Goal: Task Accomplishment & Management: Complete application form

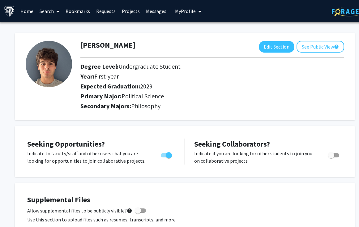
scroll to position [0, 1]
click at [51, 11] on link "Search" at bounding box center [49, 11] width 26 height 22
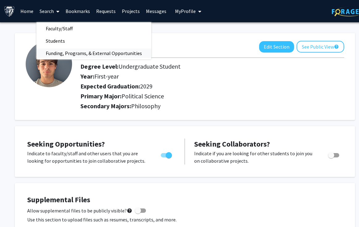
click at [66, 54] on span "Funding, Programs, & External Opportunities" at bounding box center [93, 53] width 115 height 12
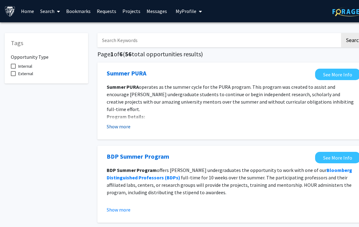
click at [125, 127] on button "Show more" at bounding box center [119, 126] width 24 height 7
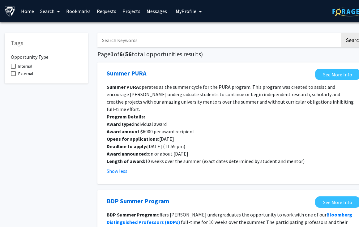
click at [30, 13] on link "Home" at bounding box center [27, 11] width 19 height 22
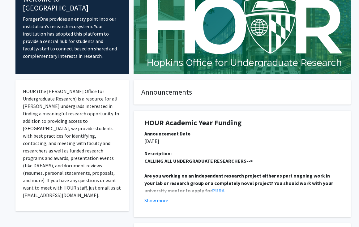
scroll to position [95, 0]
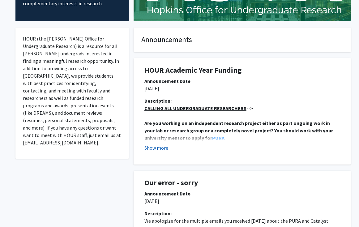
click at [165, 148] on button "Show more" at bounding box center [156, 147] width 24 height 7
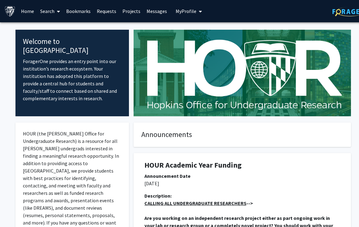
scroll to position [0, 0]
click at [190, 11] on span "My Profile" at bounding box center [186, 11] width 21 height 6
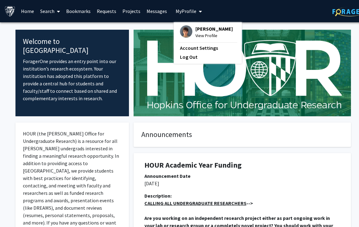
click at [133, 10] on link "Projects" at bounding box center [131, 11] width 24 height 22
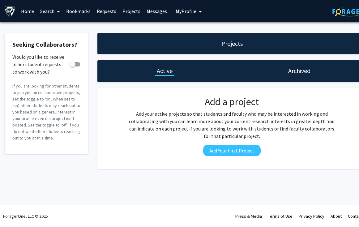
click at [105, 13] on link "Requests" at bounding box center [107, 11] width 26 height 22
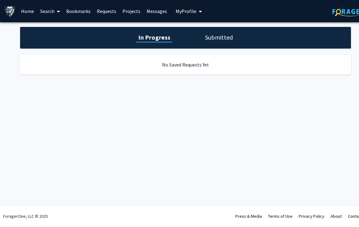
click at [223, 42] on h1 "Submitted" at bounding box center [219, 37] width 32 height 9
click at [72, 10] on link "Bookmarks" at bounding box center [78, 11] width 31 height 22
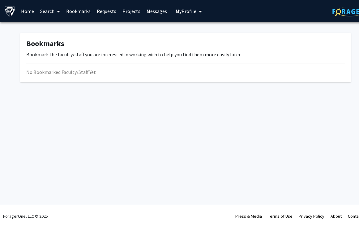
click at [52, 12] on link "Search" at bounding box center [50, 11] width 26 height 22
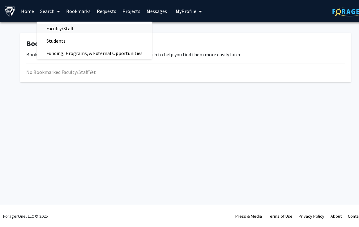
click at [59, 27] on span "Faculty/Staff" at bounding box center [59, 28] width 45 height 12
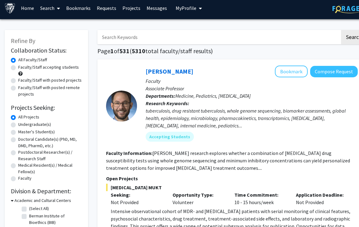
scroll to position [5, 0]
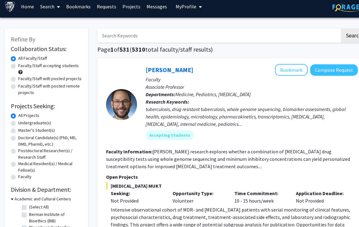
click at [18, 67] on label "Faculty/Staff accepting students" at bounding box center [48, 65] width 61 height 6
click at [18, 66] on input "Faculty/Staff accepting students" at bounding box center [20, 64] width 4 height 4
radio input "true"
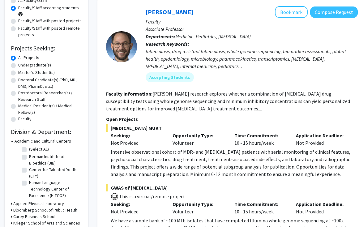
scroll to position [64, 0]
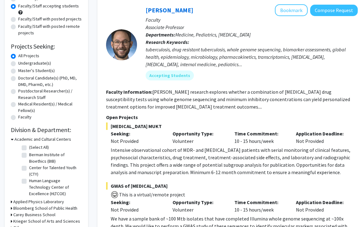
click at [18, 65] on label "Undergraduate(s)" at bounding box center [34, 63] width 33 height 6
click at [18, 64] on input "Undergraduate(s)" at bounding box center [20, 62] width 4 height 4
radio input "true"
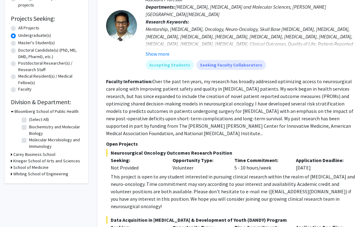
scroll to position [78, 0]
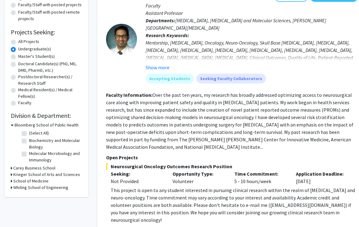
click at [24, 179] on h3 "School of Medicine" at bounding box center [30, 181] width 35 height 6
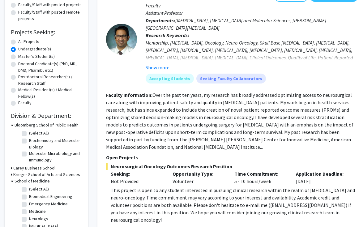
click at [26, 176] on h3 "Krieger School of Arts and Sciences" at bounding box center [46, 174] width 67 height 6
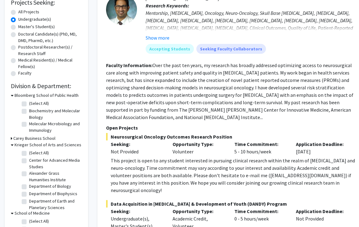
scroll to position [109, 0]
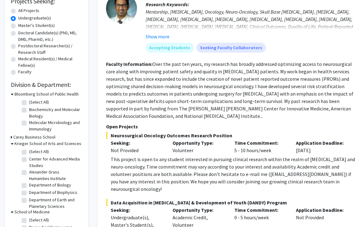
click at [29, 152] on label "(Select All)" at bounding box center [39, 151] width 20 height 6
click at [29, 152] on input "(Select All)" at bounding box center [31, 150] width 4 height 4
checkbox input "true"
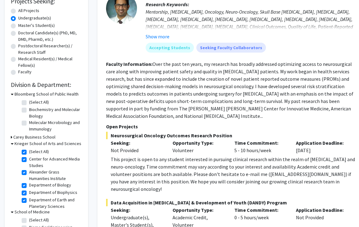
checkbox input "true"
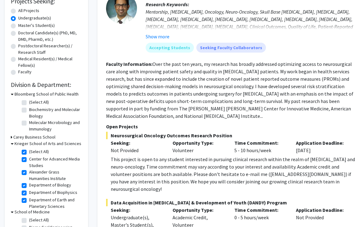
checkbox input "true"
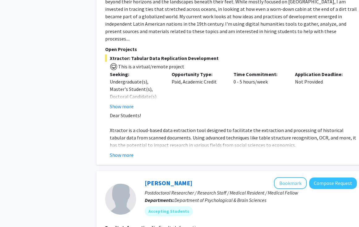
scroll to position [892, 1]
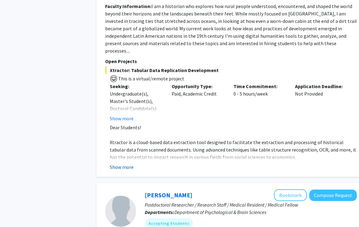
click at [128, 163] on button "Show more" at bounding box center [122, 166] width 24 height 7
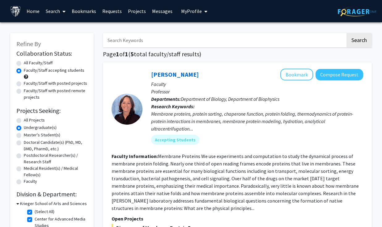
scroll to position [0, 0]
click at [24, 129] on label "Undergraduate(s)" at bounding box center [40, 127] width 33 height 6
click at [24, 128] on input "Undergraduate(s)" at bounding box center [26, 126] width 4 height 4
click at [24, 120] on label "All Projects" at bounding box center [34, 120] width 21 height 6
click at [24, 120] on input "All Projects" at bounding box center [26, 119] width 4 height 4
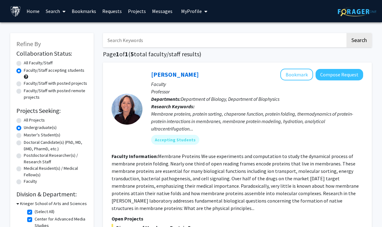
radio input "true"
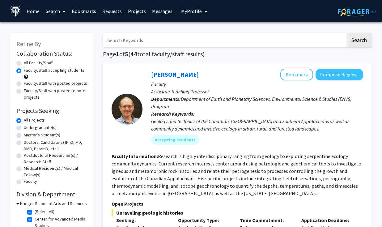
click at [163, 36] on input "Search Keywords" at bounding box center [224, 40] width 243 height 14
type input "politics"
click at [359, 41] on button "Search" at bounding box center [358, 40] width 25 height 14
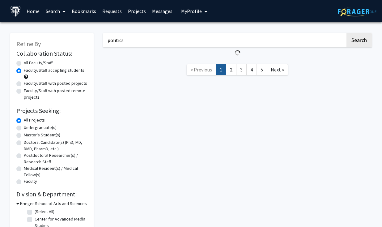
radio input "true"
checkbox input "false"
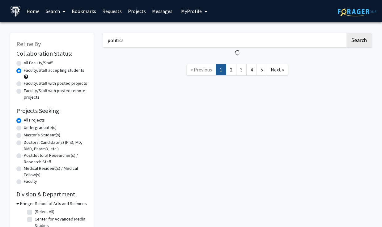
checkbox input "false"
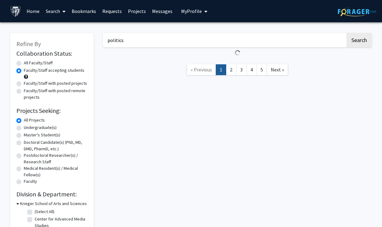
checkbox input "false"
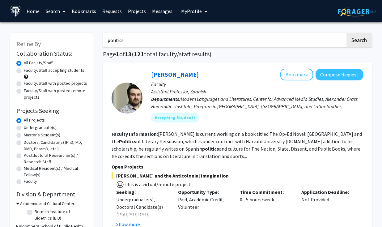
click at [24, 72] on label "Faculty/Staff accepting students" at bounding box center [54, 70] width 61 height 6
click at [24, 71] on input "Faculty/Staff accepting students" at bounding box center [26, 69] width 4 height 4
radio input "true"
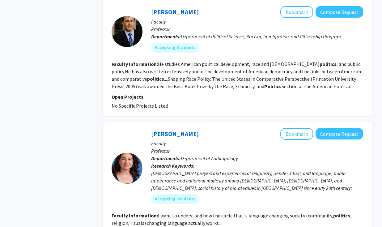
scroll to position [408, 0]
click at [235, 73] on fg-read-more "He studies American political development, race and American politics , and pub…" at bounding box center [236, 75] width 249 height 28
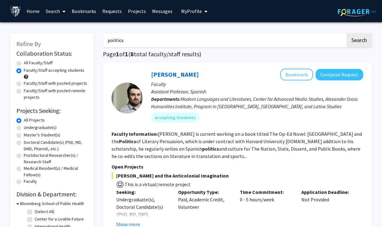
scroll to position [0, 0]
click at [24, 84] on label "Faculty/Staff with posted projects" at bounding box center [55, 83] width 63 height 6
click at [24, 84] on input "Faculty/Staff with posted projects" at bounding box center [26, 82] width 4 height 4
radio input "true"
click at [24, 70] on label "Faculty/Staff accepting students" at bounding box center [54, 70] width 61 height 6
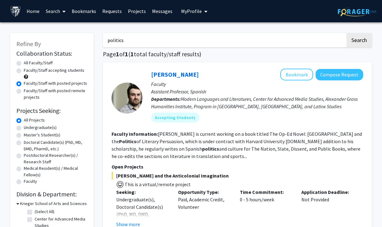
click at [24, 70] on input "Faculty/Staff accepting students" at bounding box center [26, 69] width 4 height 4
radio input "true"
click at [27, 75] on div "Faculty/Staff accepting students" at bounding box center [51, 73] width 71 height 13
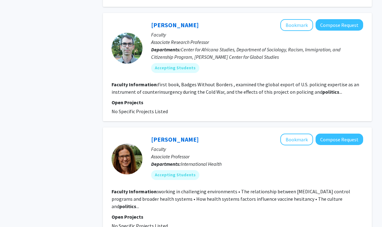
scroll to position [629, 0]
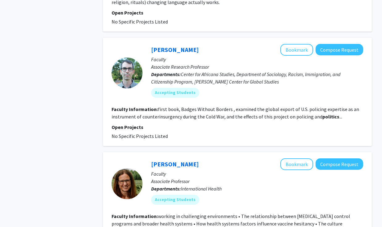
click at [210, 106] on fg-read-more "first book, Badges Without Borders , examined the global export of U.S. policin…" at bounding box center [236, 113] width 248 height 14
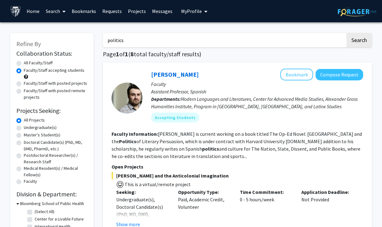
scroll to position [0, 0]
click at [176, 45] on input "politics" at bounding box center [224, 40] width 243 height 14
type input "p"
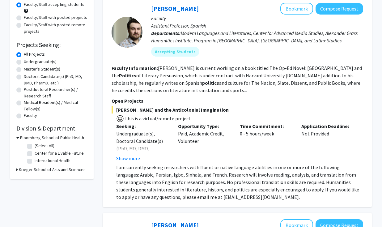
scroll to position [117, 0]
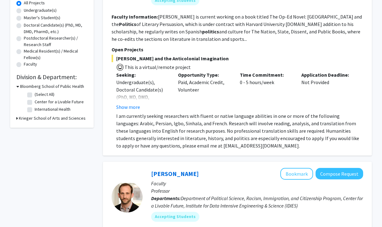
click at [46, 121] on h3 "Krieger School of Arts and Sciences" at bounding box center [52, 118] width 67 height 6
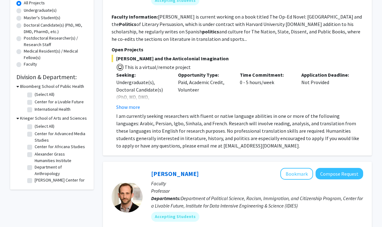
click at [35, 127] on label "(Select All)" at bounding box center [45, 126] width 20 height 6
click at [35, 127] on input "(Select All)" at bounding box center [37, 125] width 4 height 4
checkbox input "true"
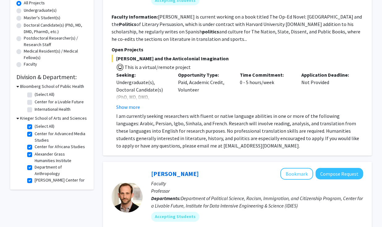
checkbox input "true"
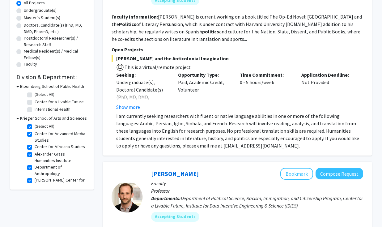
checkbox input "true"
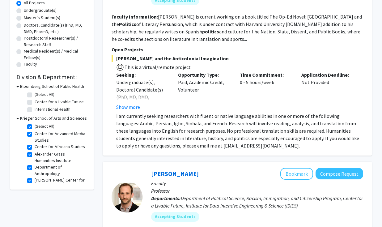
checkbox input "true"
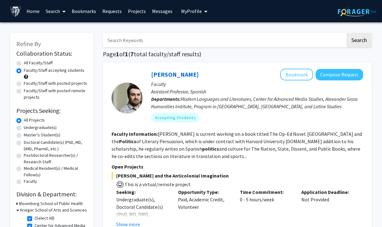
click at [183, 44] on input "Search Keywords" at bounding box center [224, 40] width 243 height 14
click at [354, 42] on button "Search" at bounding box center [358, 40] width 25 height 14
radio input "true"
checkbox input "false"
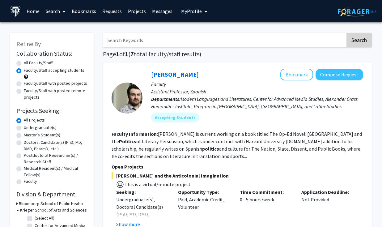
checkbox input "false"
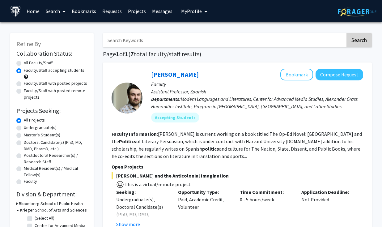
checkbox input "false"
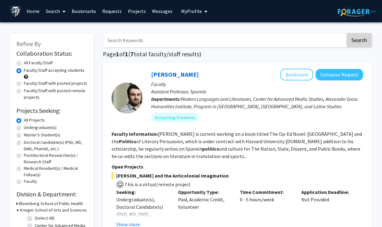
checkbox input "false"
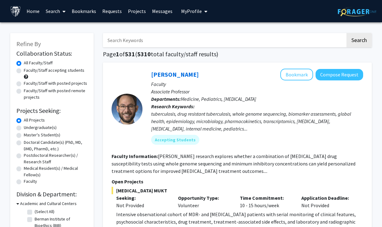
click at [199, 43] on input "Search Keywords" at bounding box center [224, 40] width 243 height 14
type input "politics psychology philosophy"
click at [359, 41] on button "Search" at bounding box center [358, 40] width 25 height 14
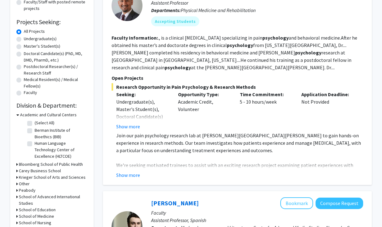
scroll to position [89, 0]
click at [130, 177] on button "Show more" at bounding box center [128, 174] width 24 height 7
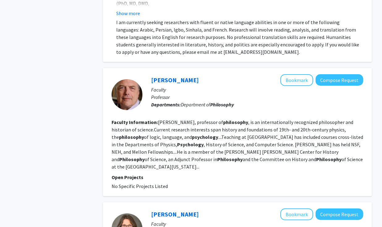
scroll to position [540, 0]
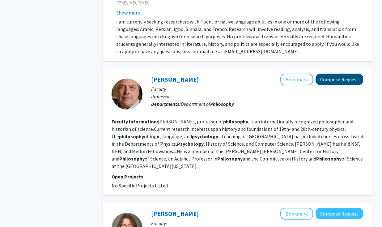
click at [346, 78] on button "Compose Request" at bounding box center [340, 79] width 48 height 11
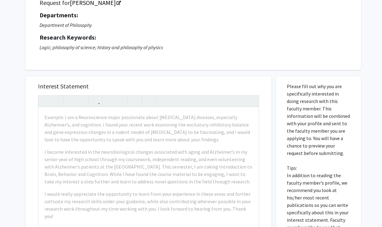
scroll to position [64, 0]
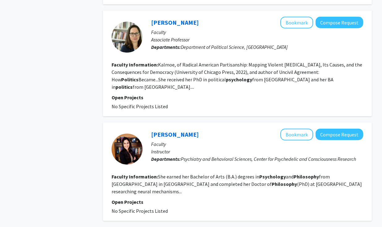
scroll to position [1280, 0]
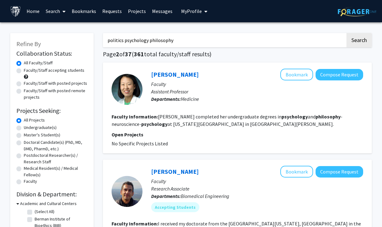
click at [21, 84] on div "Faculty/Staff with posted projects" at bounding box center [51, 83] width 71 height 7
click at [24, 83] on label "Faculty/Staff with posted projects" at bounding box center [55, 83] width 63 height 6
click at [24, 83] on input "Faculty/Staff with posted projects" at bounding box center [26, 82] width 4 height 4
radio input "true"
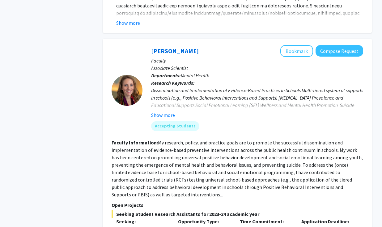
scroll to position [827, 0]
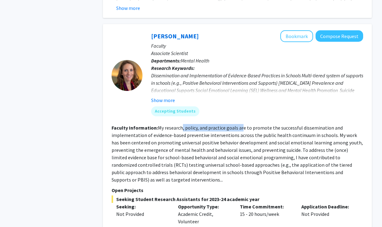
drag, startPoint x: 182, startPoint y: 130, endPoint x: 238, endPoint y: 129, distance: 56.3
click at [240, 130] on fg-read-more "My research, policy, and practice goals are to promote the successful dissemina…" at bounding box center [237, 154] width 251 height 58
click at [223, 140] on fg-read-more "My research, policy, and practice goals are to promote the successful dissemina…" at bounding box center [237, 154] width 251 height 58
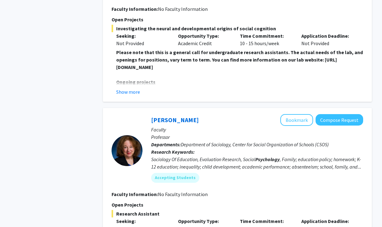
scroll to position [1173, 0]
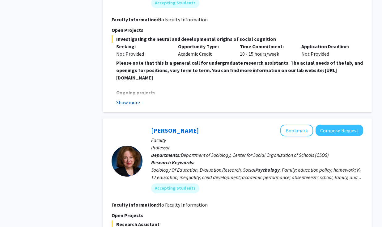
click at [138, 100] on button "Show more" at bounding box center [128, 102] width 24 height 7
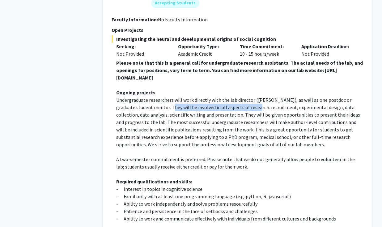
drag, startPoint x: 153, startPoint y: 110, endPoint x: 239, endPoint y: 110, distance: 85.9
click at [239, 110] on span "Undergraduate researchers will work directly with the lab director ([PERSON_NAM…" at bounding box center [238, 122] width 244 height 51
click at [246, 108] on span "Undergraduate researchers will work directly with the lab director ([PERSON_NAM…" at bounding box center [238, 122] width 244 height 51
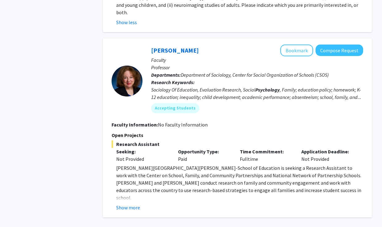
scroll to position [1448, 0]
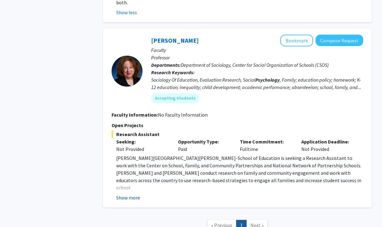
click at [132, 197] on button "Show more" at bounding box center [128, 197] width 24 height 7
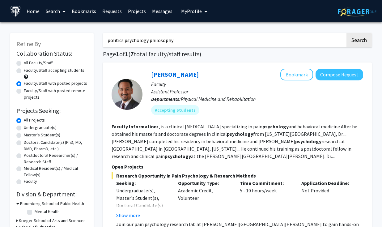
scroll to position [9, 0]
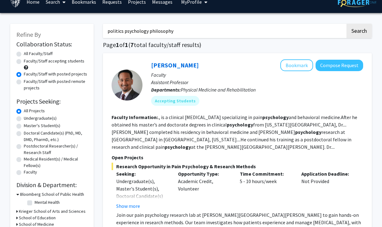
click at [24, 83] on label "Faculty/Staff with posted remote projects" at bounding box center [56, 84] width 64 height 13
click at [24, 82] on input "Faculty/Staff with posted remote projects" at bounding box center [26, 80] width 4 height 4
radio input "true"
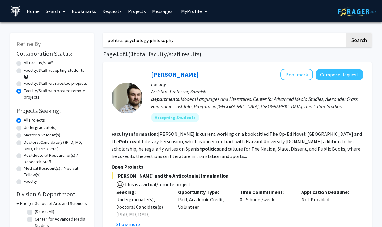
click at [24, 83] on label "Faculty/Staff with posted projects" at bounding box center [55, 83] width 63 height 6
click at [24, 83] on input "Faculty/Staff with posted projects" at bounding box center [26, 82] width 4 height 4
radio input "true"
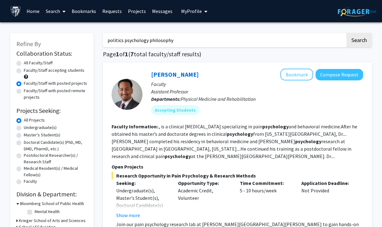
click at [24, 72] on label "Faculty/Staff accepting students" at bounding box center [54, 70] width 61 height 6
click at [24, 71] on input "Faculty/Staff accepting students" at bounding box center [26, 69] width 4 height 4
radio input "true"
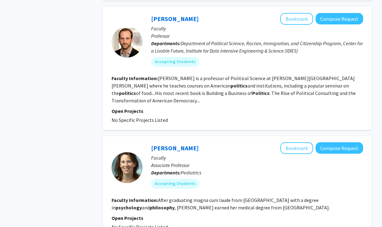
scroll to position [665, 0]
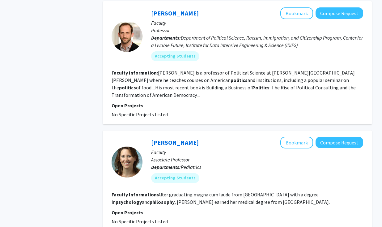
click at [344, 21] on p "Faculty" at bounding box center [257, 22] width 212 height 7
click at [333, 15] on button "Compose Request" at bounding box center [340, 12] width 48 height 11
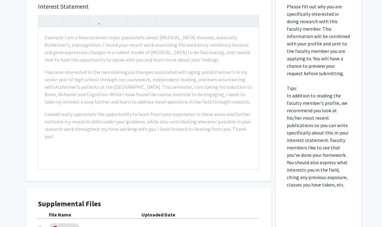
scroll to position [24, 0]
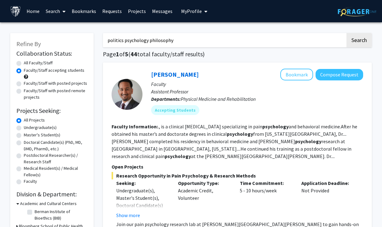
drag, startPoint x: 195, startPoint y: 41, endPoint x: 124, endPoint y: 43, distance: 70.5
click at [124, 43] on input "politics psychology philosophy" at bounding box center [224, 40] width 243 height 14
type input "politics"
click at [359, 41] on button "Search" at bounding box center [358, 40] width 25 height 14
radio input "true"
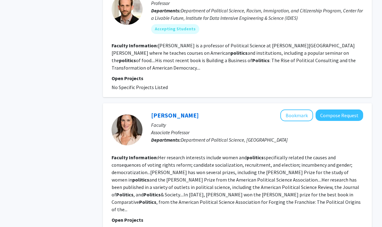
scroll to position [1045, 0]
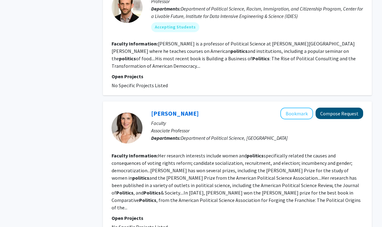
click at [331, 108] on button "Compose Request" at bounding box center [340, 113] width 48 height 11
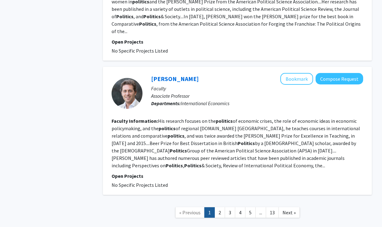
scroll to position [1220, 0]
click at [220, 207] on link "2" at bounding box center [219, 212] width 11 height 11
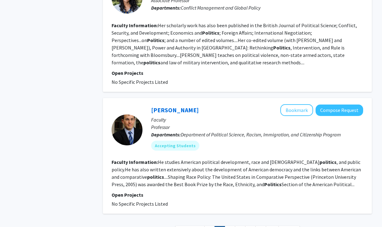
scroll to position [1144, 0]
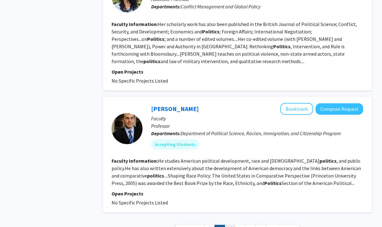
click at [230, 225] on link "3" at bounding box center [230, 230] width 11 height 11
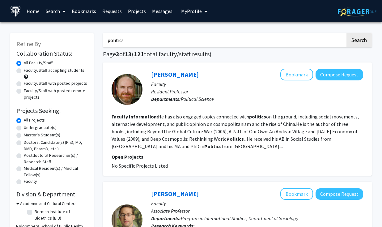
click at [185, 42] on input "politics" at bounding box center [224, 40] width 243 height 14
click at [359, 41] on button "Search" at bounding box center [358, 40] width 25 height 14
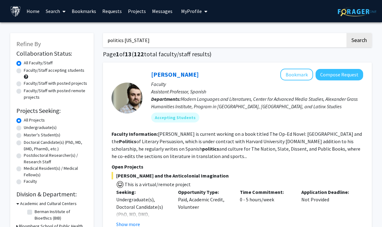
click at [359, 41] on button "Search" at bounding box center [358, 40] width 25 height 14
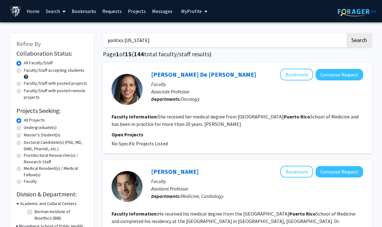
click at [196, 44] on input "politics [US_STATE]" at bounding box center [224, 40] width 243 height 14
click at [359, 41] on button "Search" at bounding box center [358, 40] width 25 height 14
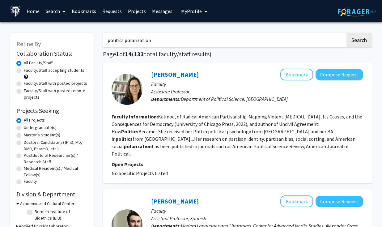
drag, startPoint x: 176, startPoint y: 42, endPoint x: 124, endPoint y: 42, distance: 51.9
click at [124, 42] on input "politics polarization" at bounding box center [224, 40] width 243 height 14
click at [359, 41] on button "Search" at bounding box center [358, 40] width 25 height 14
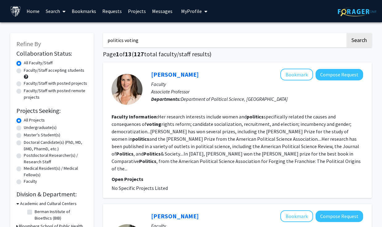
click at [168, 46] on input "politics voting" at bounding box center [224, 40] width 243 height 14
type input "politics polarization"
click at [359, 41] on button "Search" at bounding box center [358, 40] width 25 height 14
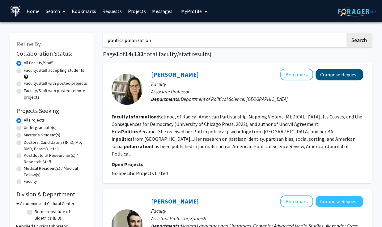
click at [337, 75] on button "Compose Request" at bounding box center [340, 74] width 48 height 11
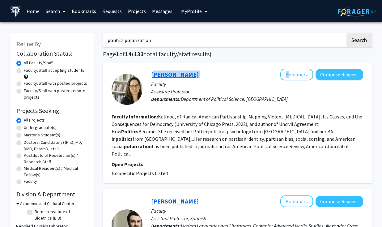
drag, startPoint x: 193, startPoint y: 74, endPoint x: 152, endPoint y: 76, distance: 41.4
click at [152, 76] on div "[PERSON_NAME] Bookmark Compose Request" at bounding box center [257, 75] width 212 height 12
copy div "[PERSON_NAME]"
click at [335, 77] on button "Compose Request" at bounding box center [340, 74] width 48 height 11
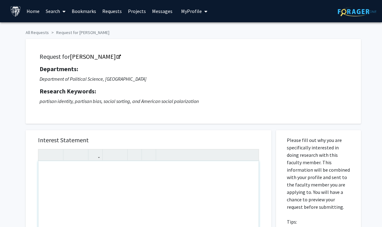
click at [177, 124] on div at bounding box center [191, 124] width 340 height 0
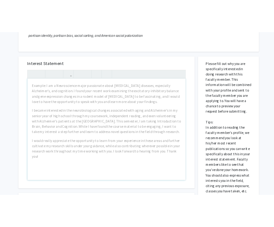
scroll to position [96, 0]
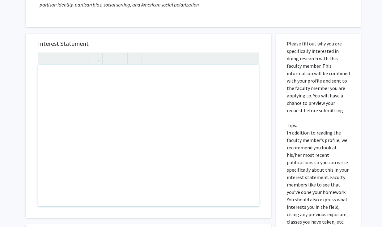
drag, startPoint x: 67, startPoint y: 96, endPoint x: 137, endPoint y: 149, distance: 87.8
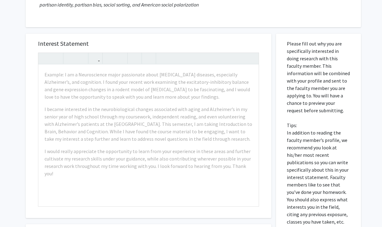
click at [231, 44] on h5 "Interest Statement" at bounding box center [148, 43] width 221 height 7
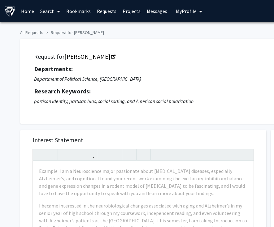
scroll to position [0, 0]
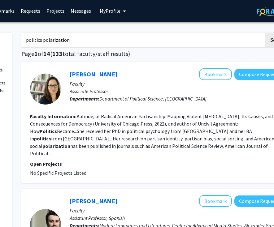
scroll to position [2, 78]
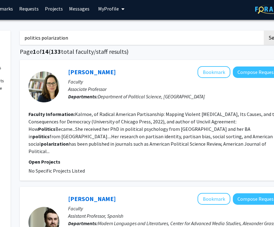
drag, startPoint x: 237, startPoint y: 144, endPoint x: 74, endPoint y: 113, distance: 165.8
click at [74, 113] on section "Faculty Information: Kalmoe, of Radical [DEMOGRAPHIC_DATA] Partisanship: Mappin…" at bounding box center [154, 132] width 252 height 45
copy section "Faculty Information: Kalmoe, of Radical [DEMOGRAPHIC_DATA] Partisanship: Mappin…"
click at [260, 75] on button "Compose Request" at bounding box center [256, 71] width 48 height 11
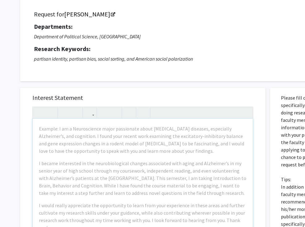
scroll to position [57, 0]
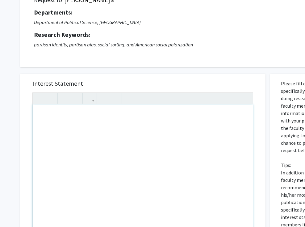
click at [180, 146] on div "Note to users with screen readers: Please press Alt+0 or Option+0 to deactivate…" at bounding box center [143, 175] width 220 height 142
paste div "Note to users with screen readers: Please press Alt+0 or Option+0 to deactivate…"
type textarea "<l>Ipsu Dolorsita Conse,</a><el><s>D ei tempori ut laboree do magnaa enimadmi v…"
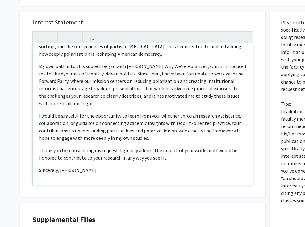
scroll to position [41, 0]
drag, startPoint x: 108, startPoint y: 169, endPoint x: 44, endPoint y: 171, distance: 64.0
click at [44, 171] on p "Sincerely, [PERSON_NAME]" at bounding box center [143, 169] width 208 height 7
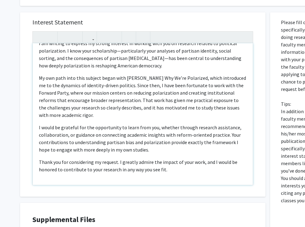
type textarea "<l>Ipsu Dolorsita Conse,</a><el><s>D ei tempori ut laboree do magnaa enimadmi v…"
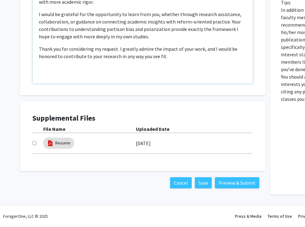
scroll to position [220, 0]
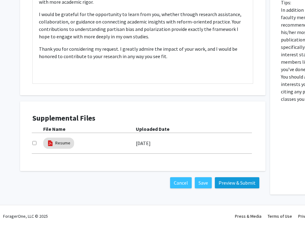
click at [230, 185] on button "Preview & Submit" at bounding box center [237, 182] width 45 height 11
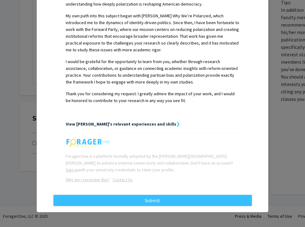
scroll to position [214, 0]
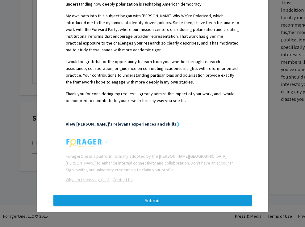
click at [204, 201] on button "Submit" at bounding box center [152, 200] width 199 height 11
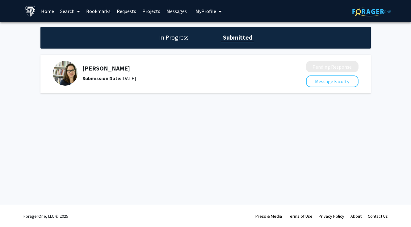
click at [171, 41] on h1 "In Progress" at bounding box center [173, 37] width 33 height 9
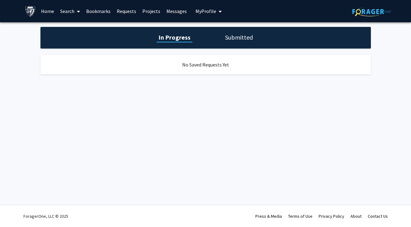
click at [220, 36] on div "In Progress Submitted" at bounding box center [205, 38] width 331 height 22
click at [149, 11] on link "Projects" at bounding box center [151, 11] width 24 height 22
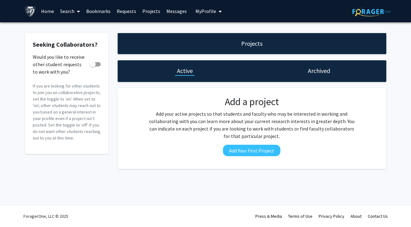
click at [69, 12] on link "Search" at bounding box center [70, 11] width 26 height 22
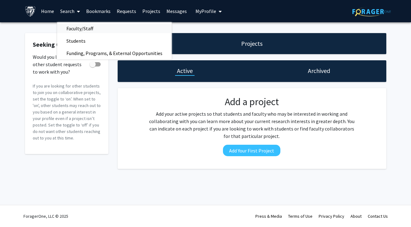
click at [83, 29] on span "Faculty/Staff" at bounding box center [79, 28] width 45 height 12
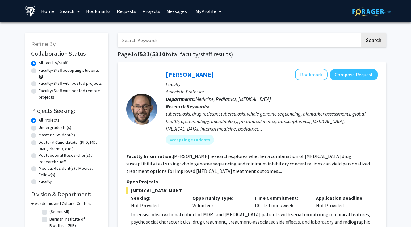
click at [39, 73] on label "Faculty/Staff accepting students" at bounding box center [69, 70] width 61 height 6
click at [39, 71] on input "Faculty/Staff accepting students" at bounding box center [41, 69] width 4 height 4
radio input "true"
click at [171, 43] on input "Search Keywords" at bounding box center [239, 40] width 243 height 14
type input "politics"
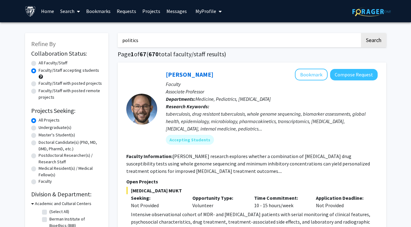
click at [359, 41] on button "Search" at bounding box center [373, 40] width 25 height 14
radio input "true"
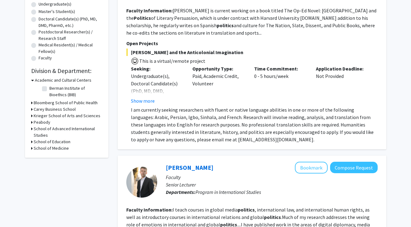
scroll to position [64, 0]
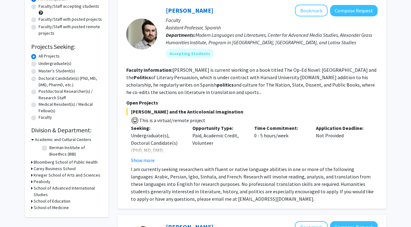
click at [39, 9] on label "Faculty/Staff accepting students" at bounding box center [69, 6] width 61 height 6
click at [39, 7] on input "Faculty/Staff accepting students" at bounding box center [41, 5] width 4 height 4
radio input "true"
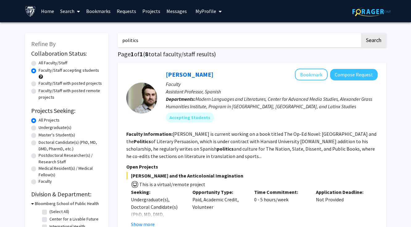
click at [163, 45] on input "politics" at bounding box center [239, 40] width 243 height 14
type input "politics selterman"
click at [359, 41] on button "Search" at bounding box center [373, 40] width 25 height 14
radio input "true"
click at [175, 44] on input "politics selterman" at bounding box center [239, 40] width 243 height 14
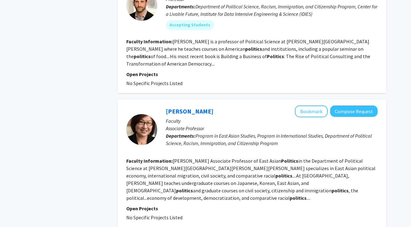
scroll to position [817, 0]
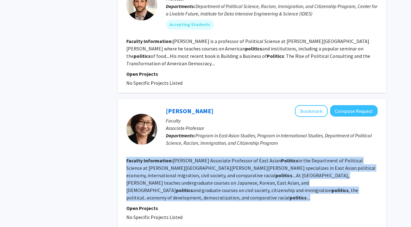
drag, startPoint x: 316, startPoint y: 176, endPoint x: 126, endPoint y: 148, distance: 192.2
click at [126, 157] on section "Faculty Information: [PERSON_NAME] Associate Professor of East Asian Politics i…" at bounding box center [252, 179] width 252 height 45
